Goal: Transaction & Acquisition: Subscribe to service/newsletter

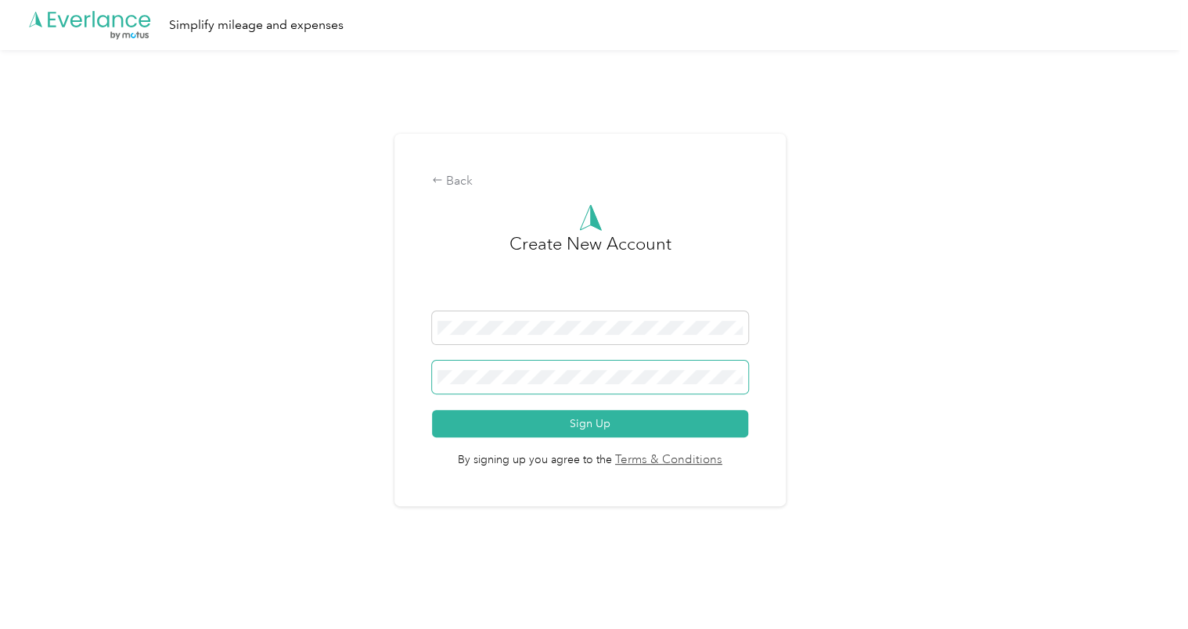
click at [432, 410] on button "Sign Up" at bounding box center [590, 423] width 316 height 27
